Goal: Information Seeking & Learning: Learn about a topic

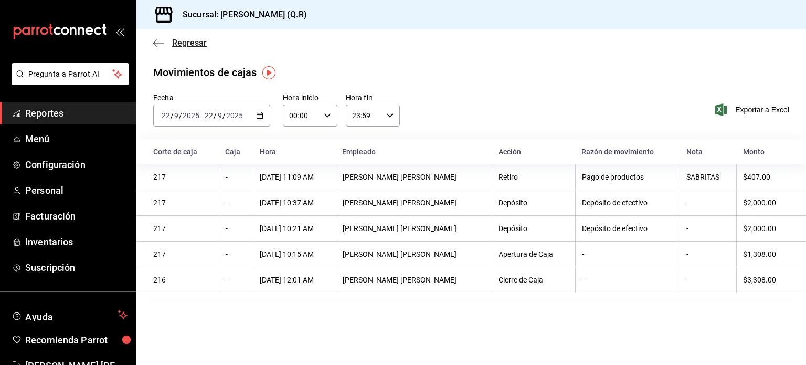
click at [160, 41] on icon "button" at bounding box center [158, 42] width 11 height 9
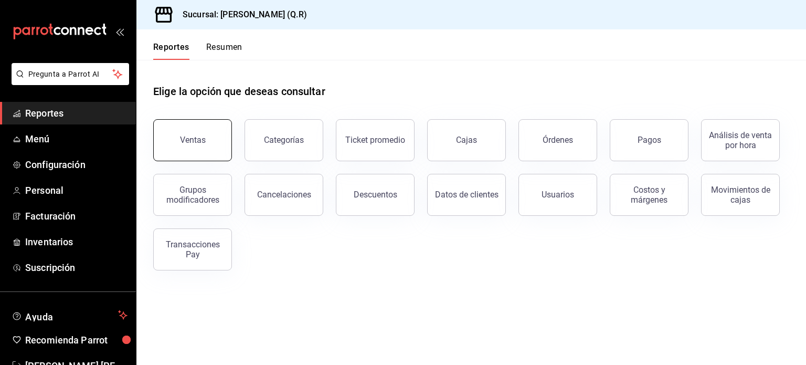
click at [198, 148] on button "Ventas" at bounding box center [192, 140] width 79 height 42
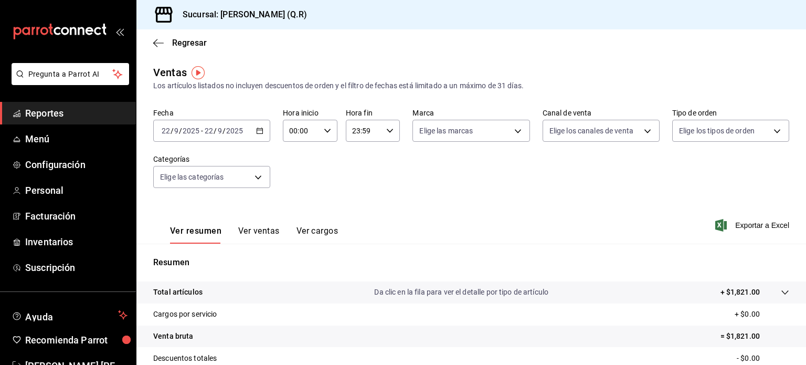
click at [258, 133] on icon "button" at bounding box center [259, 130] width 7 height 7
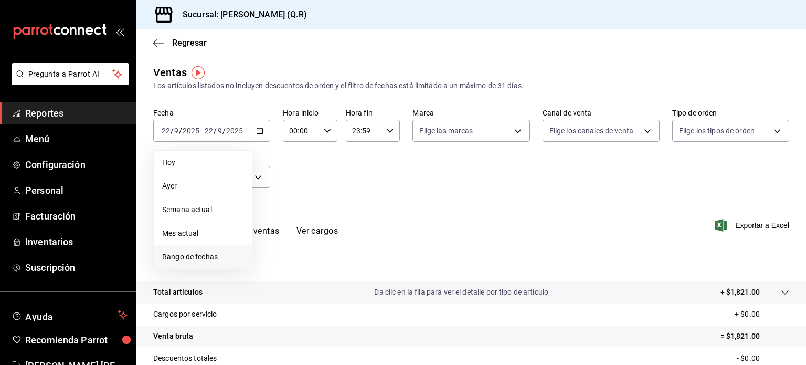
click at [209, 258] on span "Rango de fechas" at bounding box center [202, 256] width 81 height 11
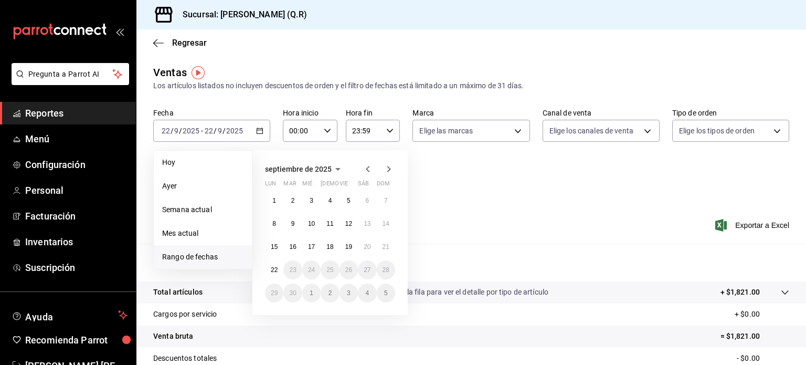
click at [336, 168] on icon "button" at bounding box center [338, 169] width 5 height 3
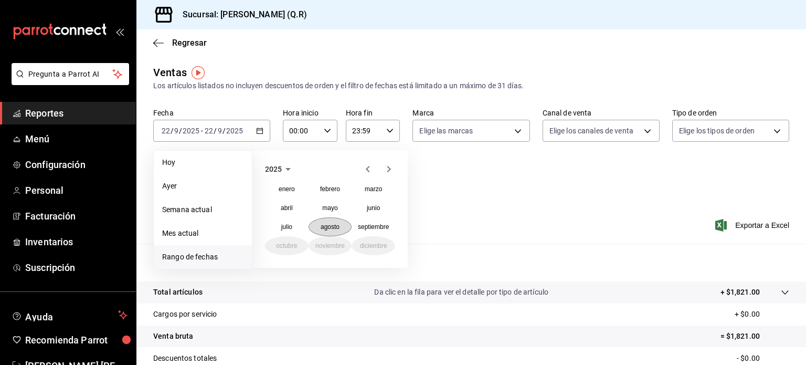
click at [334, 227] on abbr "agosto" at bounding box center [330, 226] width 19 height 7
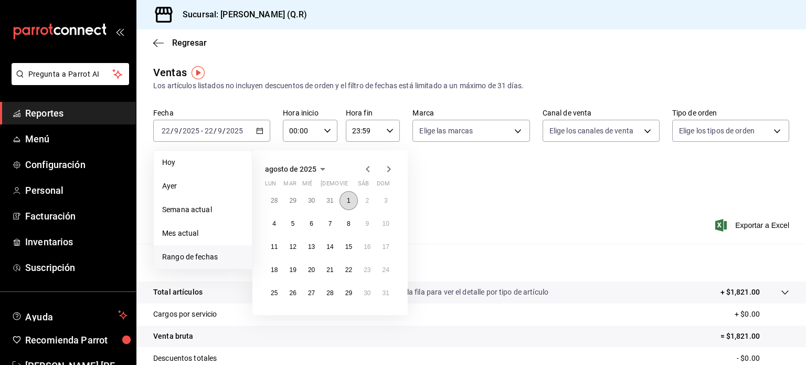
click at [350, 203] on abbr "1" at bounding box center [349, 200] width 4 height 7
click at [353, 295] on button "29" at bounding box center [349, 293] width 18 height 19
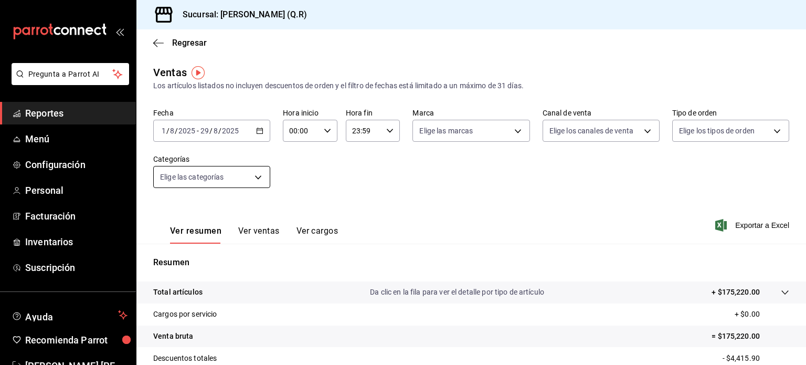
click at [263, 179] on body "Pregunta a Parrot AI Reportes Menú Configuración Personal Facturación Inventari…" at bounding box center [403, 182] width 806 height 365
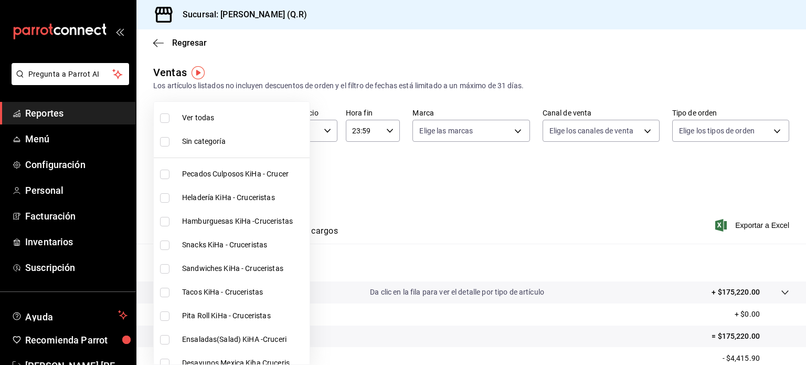
click at [164, 195] on input "checkbox" at bounding box center [164, 197] width 9 height 9
checkbox input "true"
type input "9b39d39f-e08d-4c2f-88e3-a605805654ce"
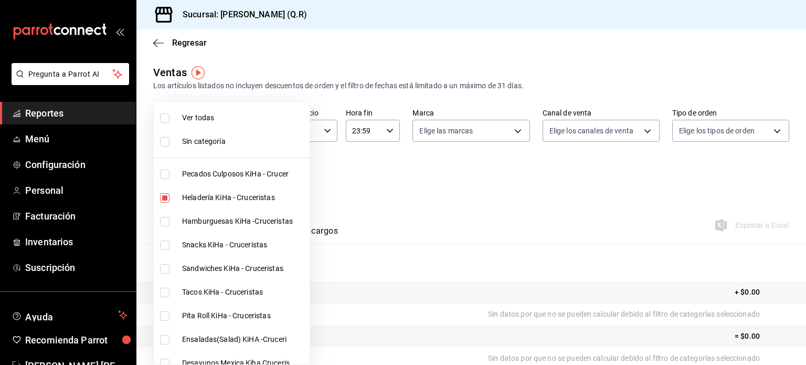
click at [166, 172] on input "checkbox" at bounding box center [164, 174] width 9 height 9
checkbox input "true"
type input "9b39d39f-e08d-4c2f-88e3-a605805654ce,cb32f01e-63d6-4a6d-aa3c-568ee168976f"
click at [166, 222] on input "checkbox" at bounding box center [164, 221] width 9 height 9
checkbox input "true"
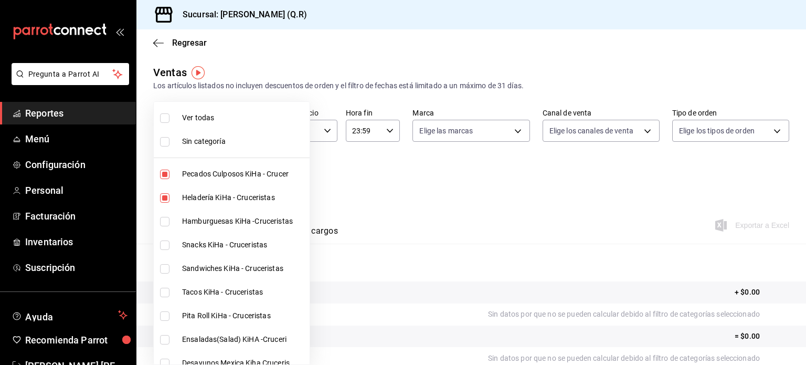
type input "9b39d39f-e08d-4c2f-88e3-a605805654ce,cb32f01e-63d6-4a6d-aa3c-568ee168976f,4a16f…"
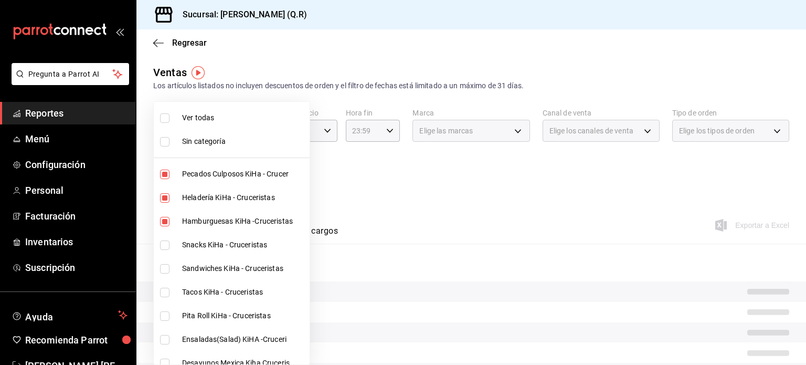
click at [162, 245] on input "checkbox" at bounding box center [164, 244] width 9 height 9
checkbox input "true"
type input "9b39d39f-e08d-4c2f-88e3-a605805654ce,cb32f01e-63d6-4a6d-aa3c-568ee168976f,4a16f…"
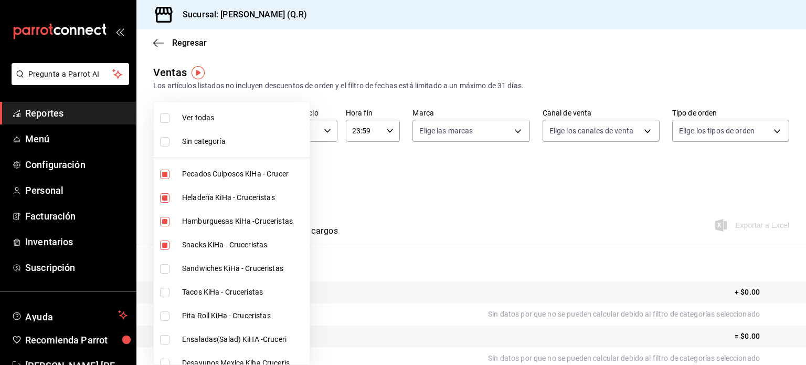
click at [163, 272] on input "checkbox" at bounding box center [164, 268] width 9 height 9
checkbox input "true"
type input "9b39d39f-e08d-4c2f-88e3-a605805654ce,cb32f01e-63d6-4a6d-aa3c-568ee168976f,4a16f…"
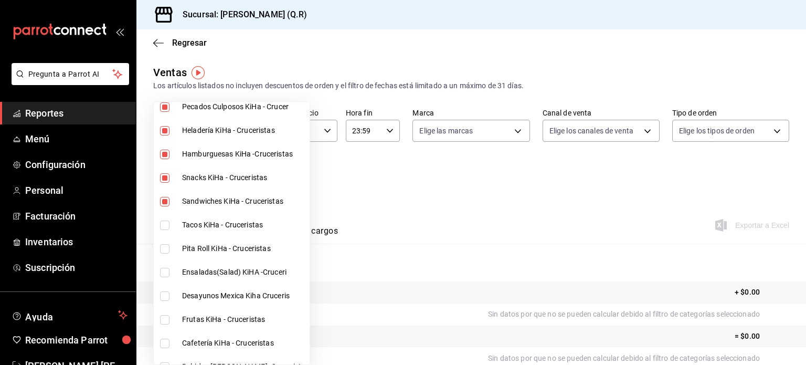
scroll to position [67, 0]
click at [163, 225] on input "checkbox" at bounding box center [164, 225] width 9 height 9
checkbox input "true"
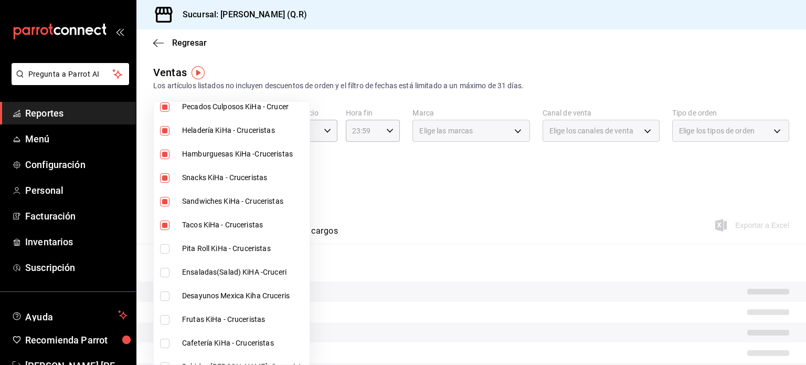
click at [163, 243] on li "Pita Roll KiHa - Cruceristas" at bounding box center [232, 249] width 156 height 24
type input "9b39d39f-e08d-4c2f-88e3-a605805654ce,cb32f01e-63d6-4a6d-aa3c-568ee168976f,4a16f…"
checkbox input "true"
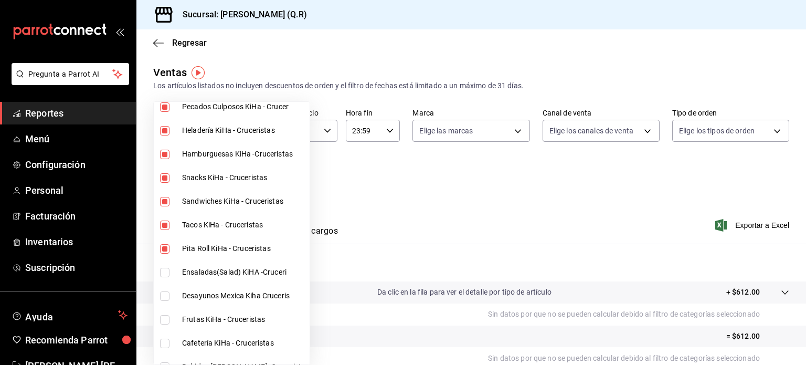
click at [166, 276] on input "checkbox" at bounding box center [164, 272] width 9 height 9
checkbox input "true"
type input "9b39d39f-e08d-4c2f-88e3-a605805654ce,cb32f01e-63d6-4a6d-aa3c-568ee168976f,4a16f…"
click at [165, 296] on input "checkbox" at bounding box center [164, 295] width 9 height 9
checkbox input "true"
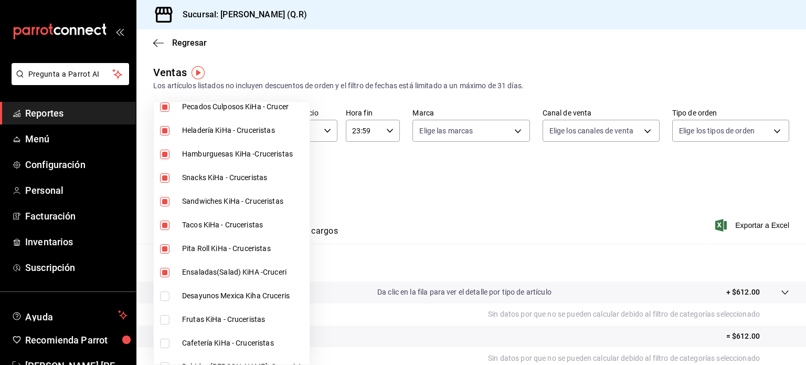
type input "9b39d39f-e08d-4c2f-88e3-a605805654ce,cb32f01e-63d6-4a6d-aa3c-568ee168976f,4a16f…"
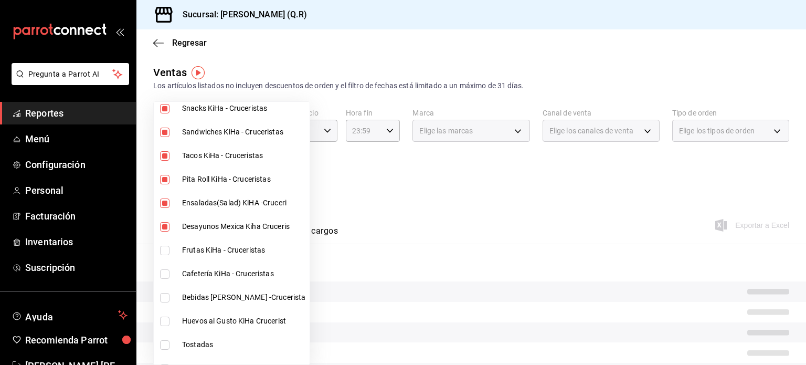
scroll to position [153, 0]
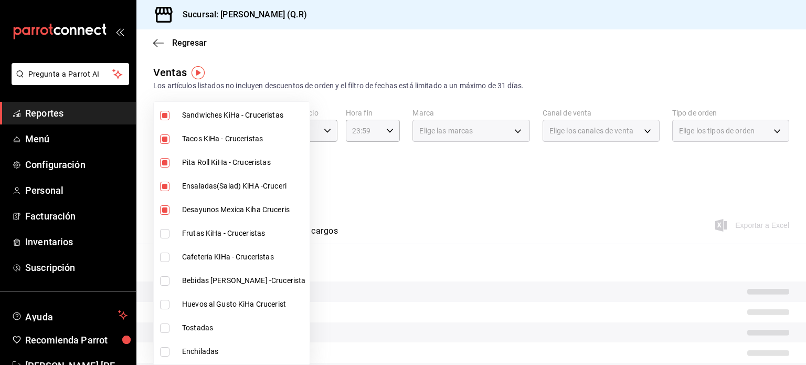
click at [167, 254] on input "checkbox" at bounding box center [164, 257] width 9 height 9
checkbox input "true"
type input "9b39d39f-e08d-4c2f-88e3-a605805654ce,cb32f01e-63d6-4a6d-aa3c-568ee168976f,4a16f…"
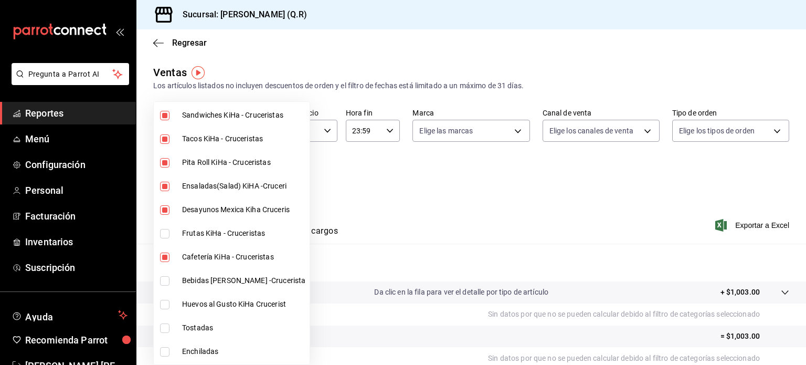
click at [165, 234] on input "checkbox" at bounding box center [164, 233] width 9 height 9
checkbox input "true"
type input "9b39d39f-e08d-4c2f-88e3-a605805654ce,cb32f01e-63d6-4a6d-aa3c-568ee168976f,4a16f…"
click at [161, 280] on input "checkbox" at bounding box center [164, 280] width 9 height 9
checkbox input "true"
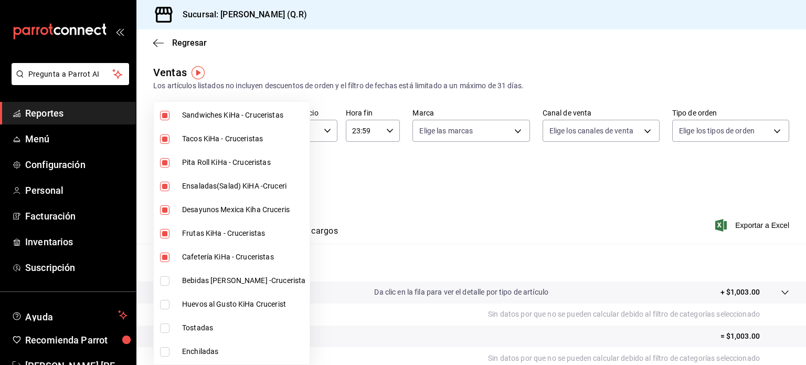
type input "9b39d39f-e08d-4c2f-88e3-a605805654ce,cb32f01e-63d6-4a6d-aa3c-568ee168976f,4a16f…"
click at [166, 303] on input "checkbox" at bounding box center [164, 304] width 9 height 9
checkbox input "true"
type input "9b39d39f-e08d-4c2f-88e3-a605805654ce,cb32f01e-63d6-4a6d-aa3c-568ee168976f,4a16f…"
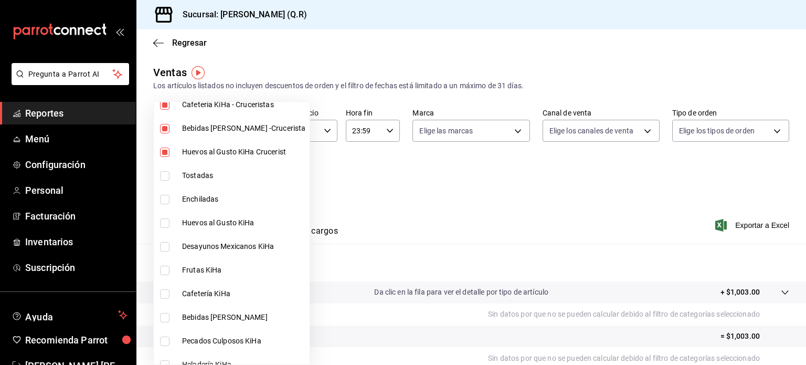
scroll to position [311, 0]
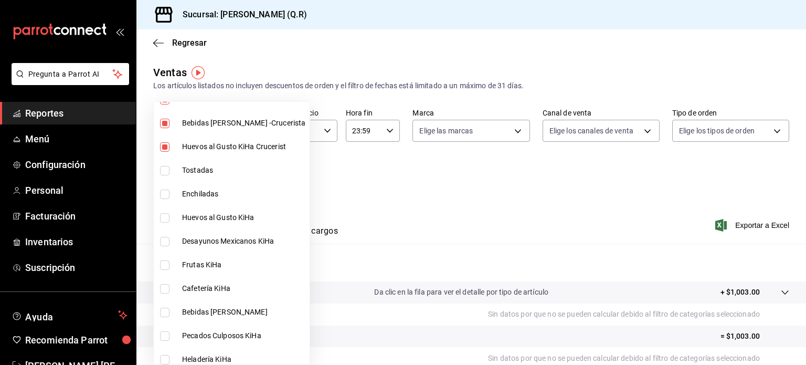
click at [163, 215] on input "checkbox" at bounding box center [164, 217] width 9 height 9
checkbox input "true"
type input "9b39d39f-e08d-4c2f-88e3-a605805654ce,cb32f01e-63d6-4a6d-aa3c-568ee168976f,4a16f…"
click at [164, 242] on input "checkbox" at bounding box center [164, 241] width 9 height 9
checkbox input "true"
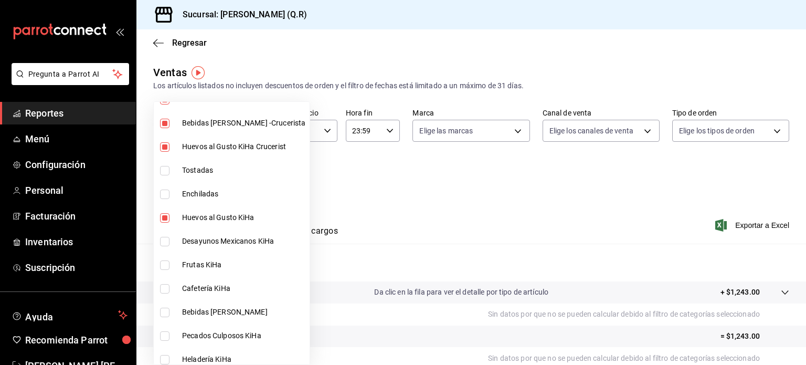
type input "9b39d39f-e08d-4c2f-88e3-a605805654ce,cb32f01e-63d6-4a6d-aa3c-568ee168976f,4a16f…"
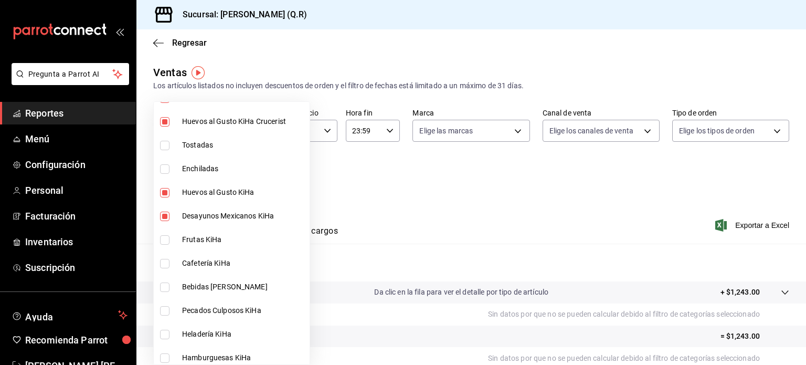
scroll to position [340, 0]
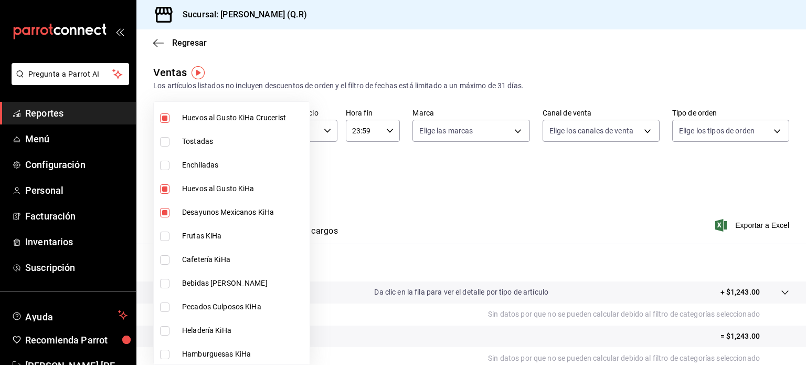
click at [160, 239] on input "checkbox" at bounding box center [164, 236] width 9 height 9
checkbox input "true"
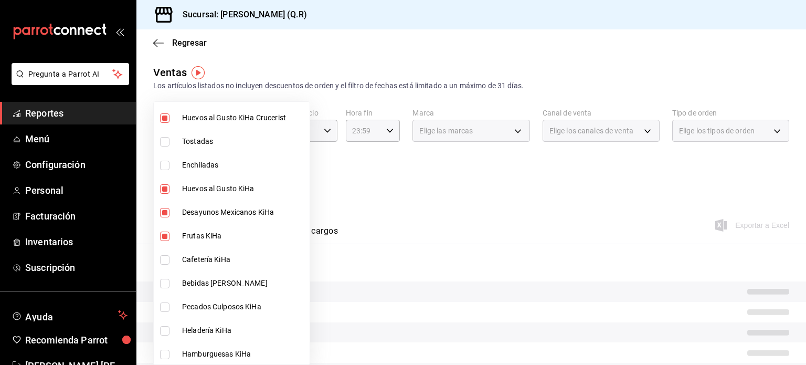
click at [165, 266] on li "Cafetería KiHa" at bounding box center [232, 260] width 156 height 24
type input "9b39d39f-e08d-4c2f-88e3-a605805654ce,cb32f01e-63d6-4a6d-aa3c-568ee168976f,4a16f…"
checkbox input "true"
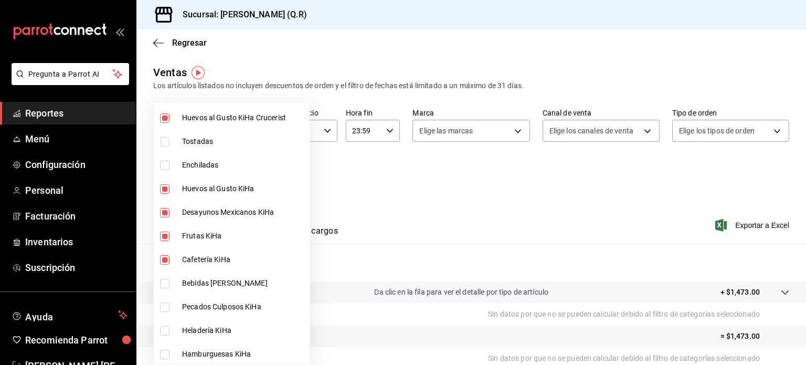
click at [166, 284] on input "checkbox" at bounding box center [164, 283] width 9 height 9
checkbox input "true"
type input "9b39d39f-e08d-4c2f-88e3-a605805654ce,cb32f01e-63d6-4a6d-aa3c-568ee168976f,4a16f…"
click at [166, 306] on input "checkbox" at bounding box center [164, 306] width 9 height 9
checkbox input "true"
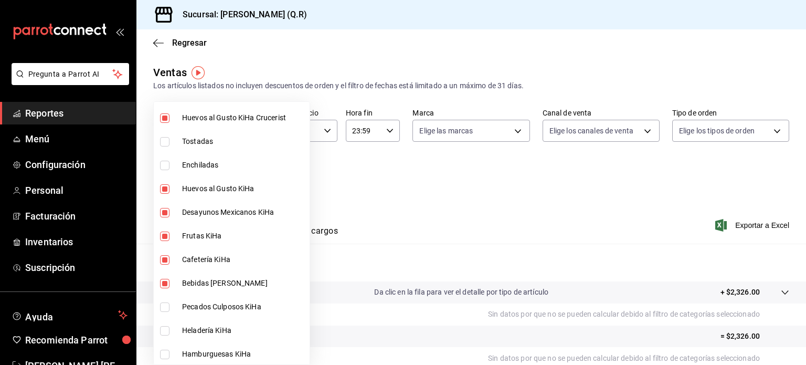
type input "9b39d39f-e08d-4c2f-88e3-a605805654ce,cb32f01e-63d6-4a6d-aa3c-568ee168976f,4a16f…"
click at [166, 331] on input "checkbox" at bounding box center [164, 330] width 9 height 9
checkbox input "true"
type input "9b39d39f-e08d-4c2f-88e3-a605805654ce,cb32f01e-63d6-4a6d-aa3c-568ee168976f,4a16f…"
click at [165, 352] on input "checkbox" at bounding box center [164, 354] width 9 height 9
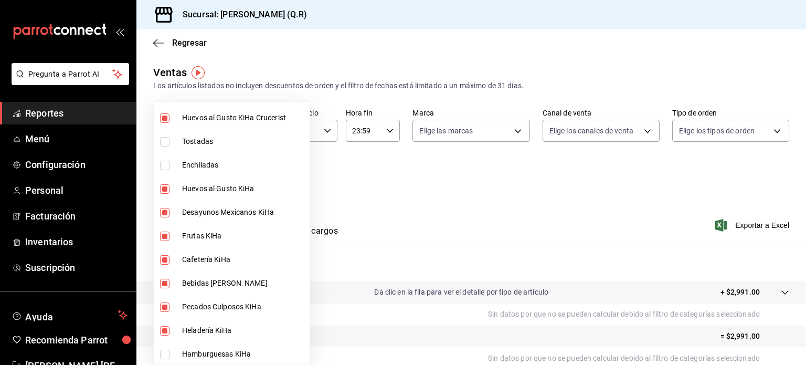
checkbox input "true"
type input "9b39d39f-e08d-4c2f-88e3-a605805654ce,cb32f01e-63d6-4a6d-aa3c-568ee168976f,4a16f…"
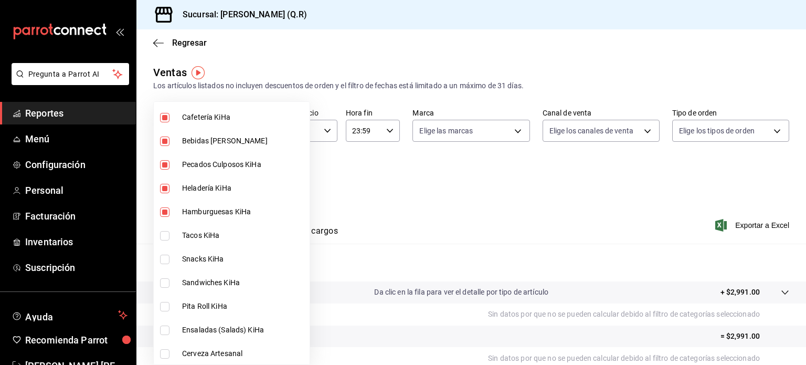
scroll to position [483, 0]
click at [163, 233] on input "checkbox" at bounding box center [164, 234] width 9 height 9
checkbox input "true"
type input "9b39d39f-e08d-4c2f-88e3-a605805654ce,cb32f01e-63d6-4a6d-aa3c-568ee168976f,4a16f…"
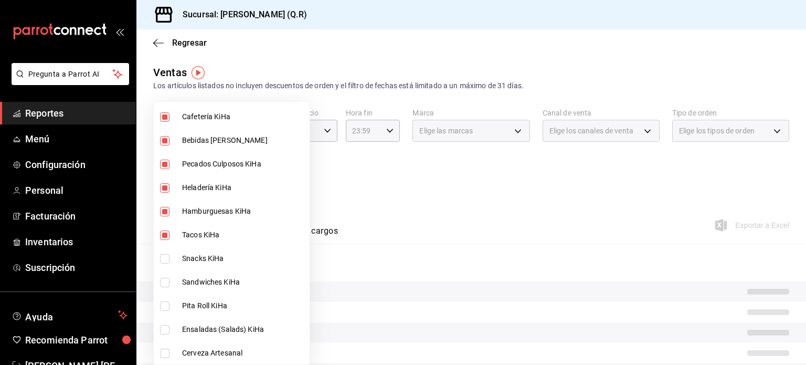
click at [164, 255] on input "checkbox" at bounding box center [164, 258] width 9 height 9
checkbox input "true"
type input "9b39d39f-e08d-4c2f-88e3-a605805654ce,cb32f01e-63d6-4a6d-aa3c-568ee168976f,4a16f…"
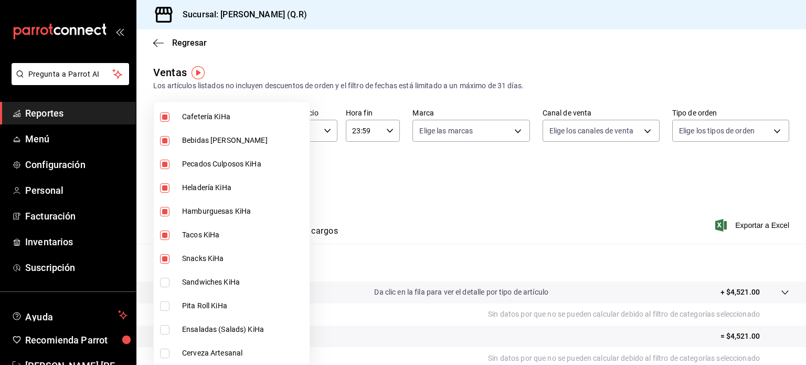
click at [163, 285] on input "checkbox" at bounding box center [164, 282] width 9 height 9
checkbox input "true"
type input "9b39d39f-e08d-4c2f-88e3-a605805654ce,cb32f01e-63d6-4a6d-aa3c-568ee168976f,4a16f…"
click at [164, 302] on input "checkbox" at bounding box center [164, 305] width 9 height 9
checkbox input "true"
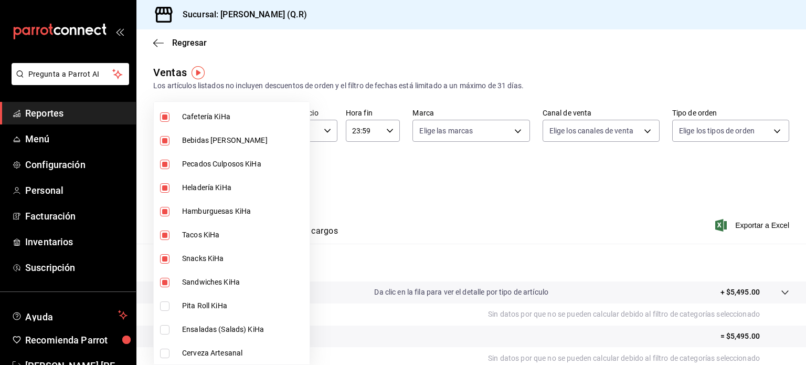
type input "9b39d39f-e08d-4c2f-88e3-a605805654ce,cb32f01e-63d6-4a6d-aa3c-568ee168976f,4a16f…"
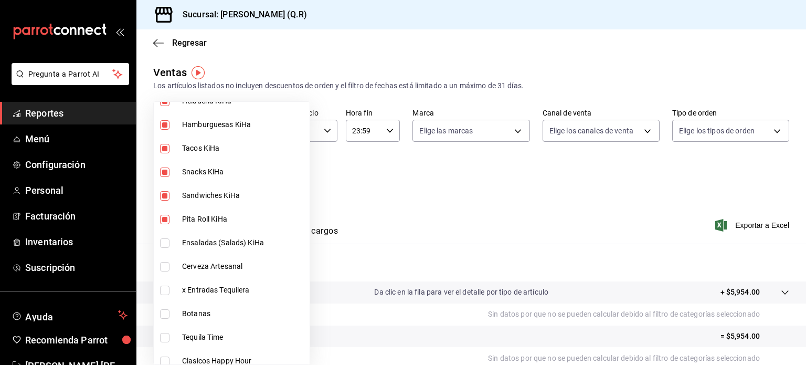
scroll to position [569, 0]
click at [166, 243] on input "checkbox" at bounding box center [164, 242] width 9 height 9
checkbox input "true"
type input "9b39d39f-e08d-4c2f-88e3-a605805654ce,cb32f01e-63d6-4a6d-aa3c-568ee168976f,4a16f…"
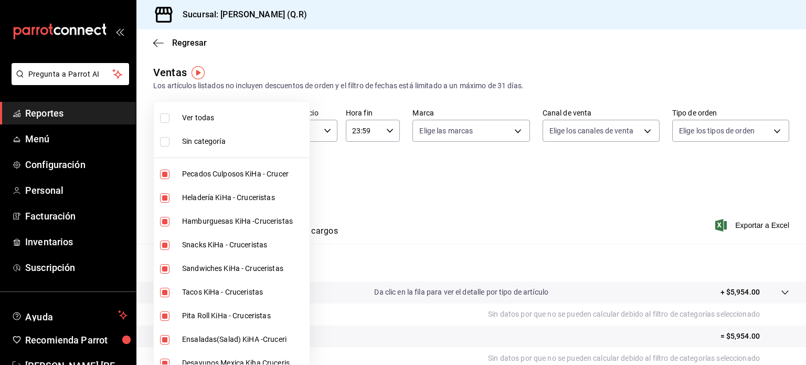
click at [497, 224] on div at bounding box center [403, 182] width 806 height 365
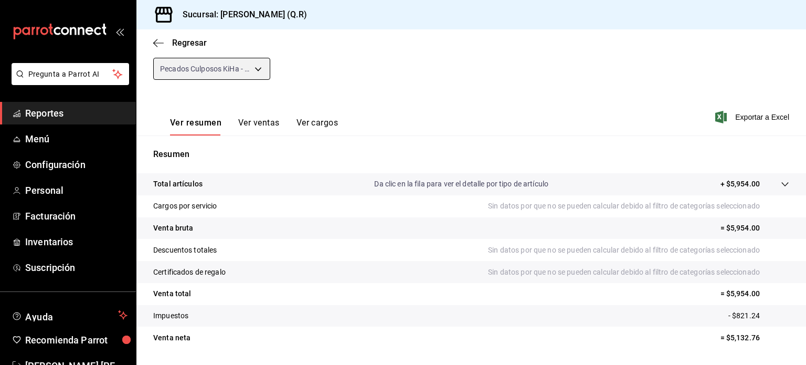
scroll to position [111, 0]
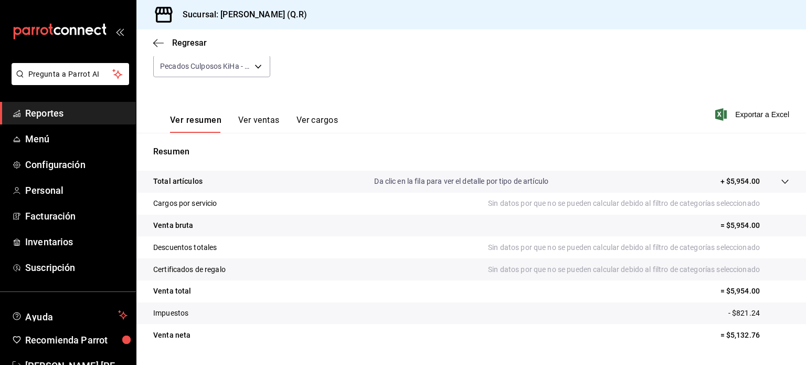
click at [261, 123] on button "Ver ventas" at bounding box center [258, 124] width 41 height 18
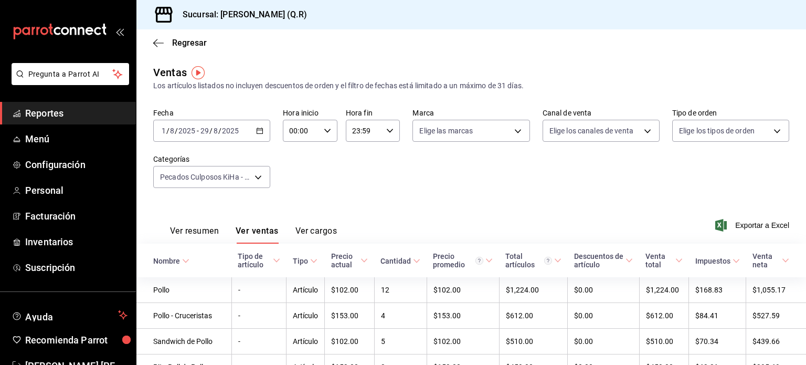
click at [258, 128] on icon "button" at bounding box center [259, 130] width 7 height 7
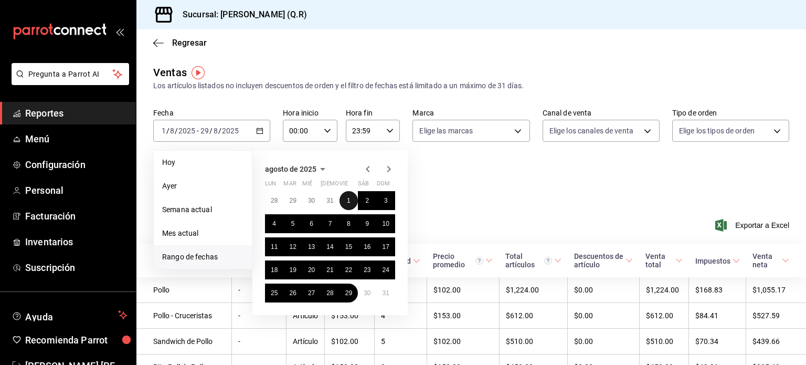
click at [348, 199] on abbr "1" at bounding box center [349, 200] width 4 height 7
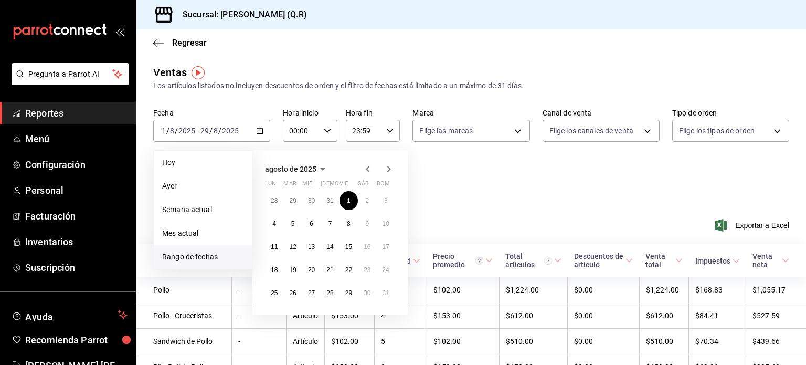
click at [391, 171] on icon "button" at bounding box center [389, 169] width 13 height 13
click at [368, 171] on icon "button" at bounding box center [368, 169] width 13 height 13
click at [347, 204] on button "1" at bounding box center [349, 200] width 18 height 19
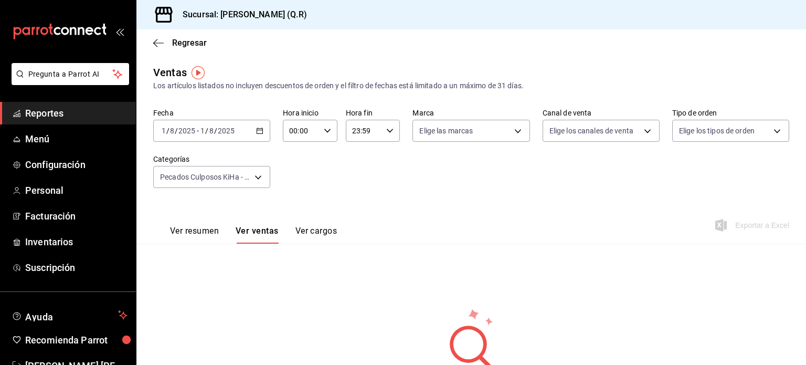
click at [256, 130] on icon "button" at bounding box center [259, 130] width 7 height 7
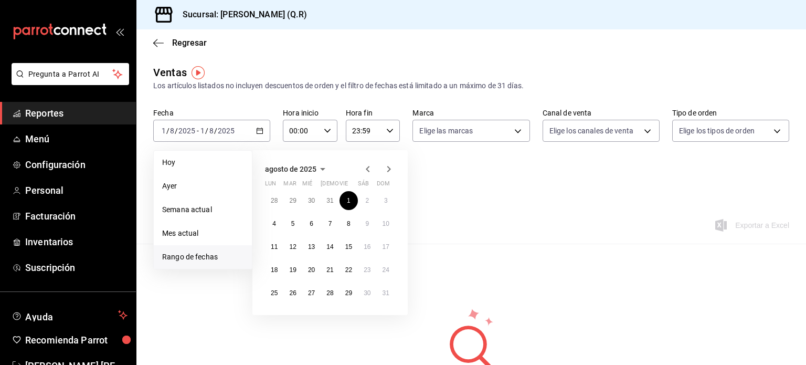
click at [389, 170] on icon "button" at bounding box center [389, 169] width 13 height 13
click at [350, 243] on abbr "19" at bounding box center [348, 246] width 7 height 7
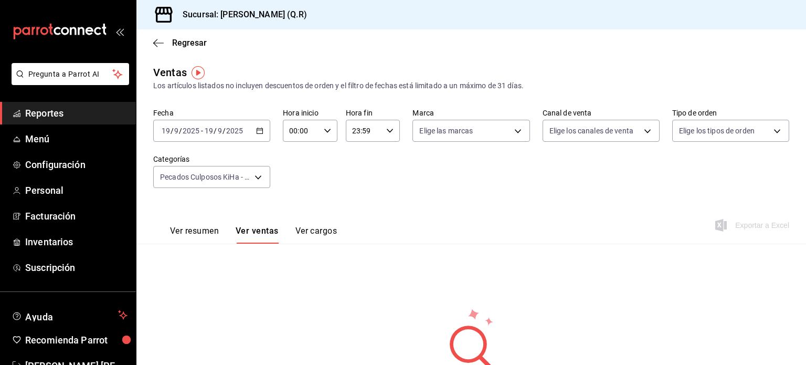
click at [259, 129] on icon "button" at bounding box center [259, 130] width 7 height 7
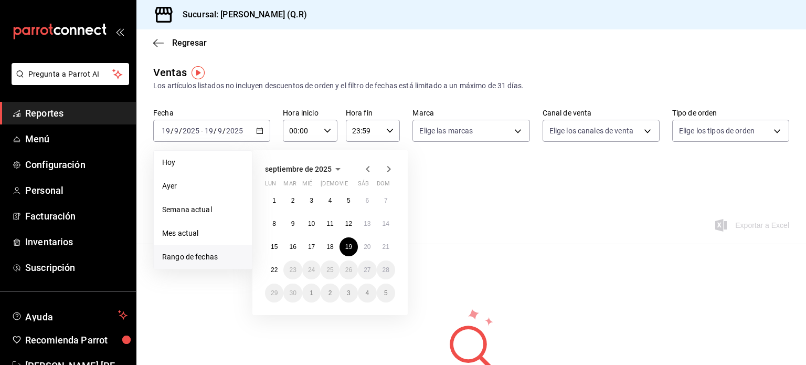
click at [201, 256] on span "Rango de fechas" at bounding box center [202, 256] width 81 height 11
click at [369, 167] on icon "button" at bounding box center [368, 169] width 13 height 13
click at [347, 200] on abbr "1" at bounding box center [349, 200] width 4 height 7
click at [390, 165] on icon "button" at bounding box center [389, 169] width 13 height 13
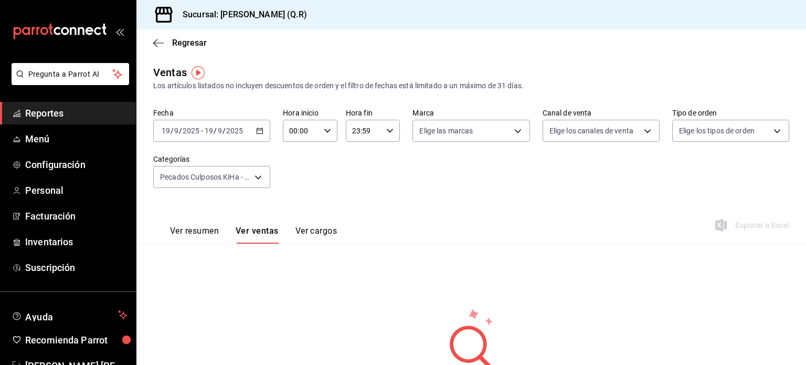
click at [258, 132] on icon "button" at bounding box center [259, 130] width 7 height 7
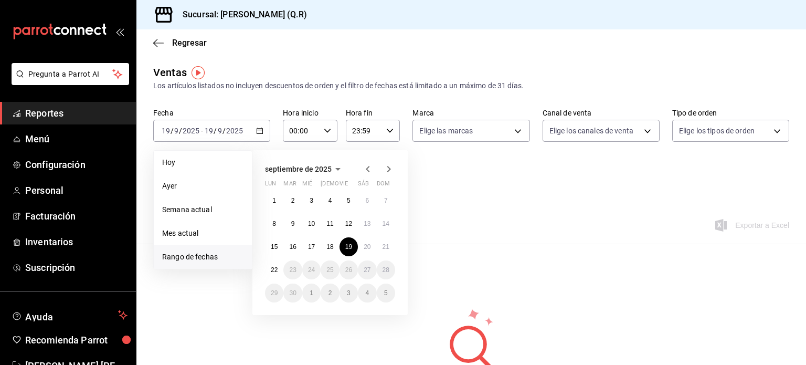
click at [181, 254] on span "Rango de fechas" at bounding box center [202, 256] width 81 height 11
click at [368, 169] on icon "button" at bounding box center [368, 169] width 13 height 13
click at [349, 201] on abbr "1" at bounding box center [349, 200] width 4 height 7
click at [388, 293] on abbr "31" at bounding box center [386, 292] width 7 height 7
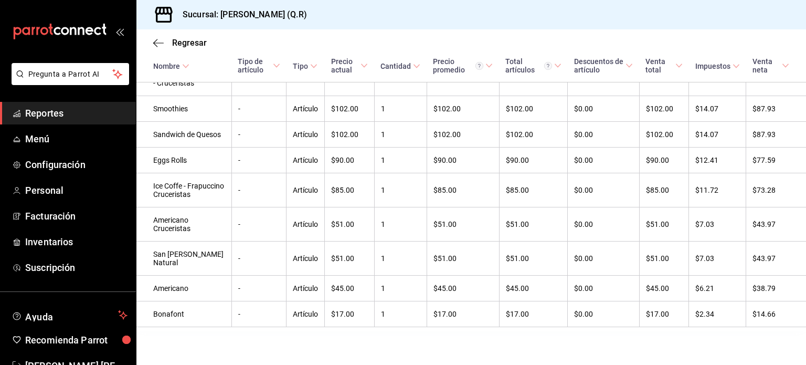
scroll to position [657, 0]
